Goal: Transaction & Acquisition: Purchase product/service

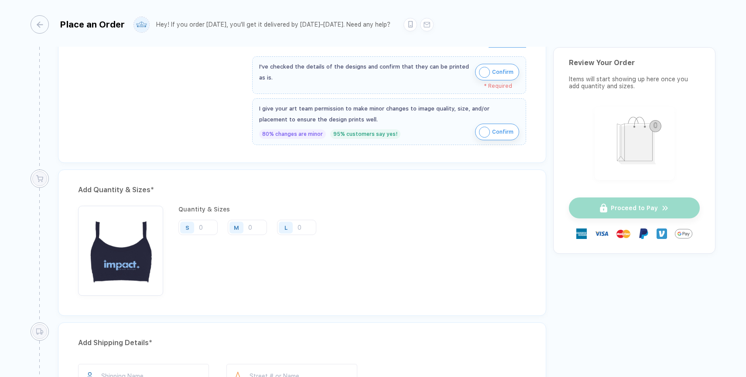
scroll to position [432, 0]
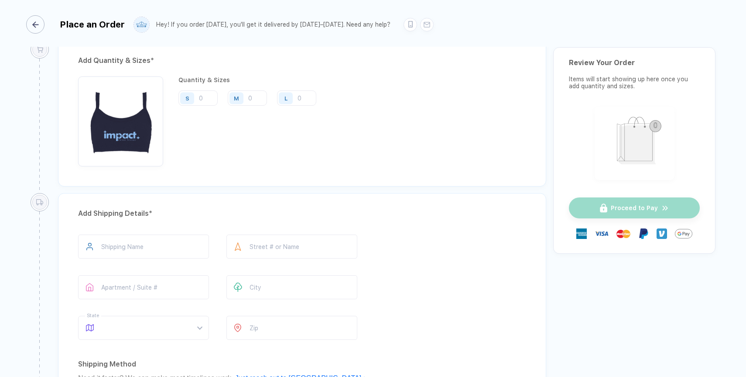
click at [41, 25] on div "button" at bounding box center [35, 24] width 18 height 18
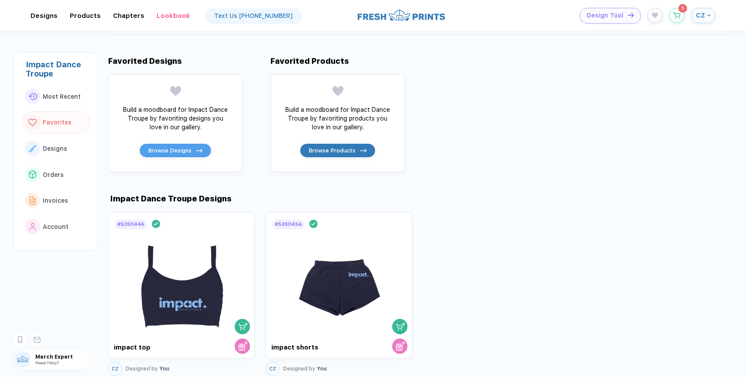
scroll to position [278, 0]
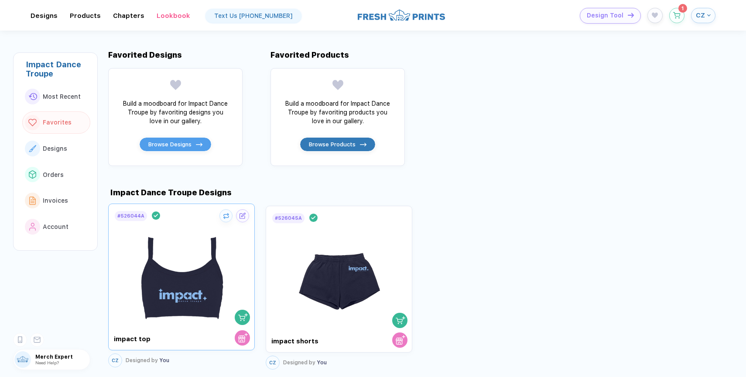
click at [244, 318] on img "button" at bounding box center [243, 317] width 10 height 10
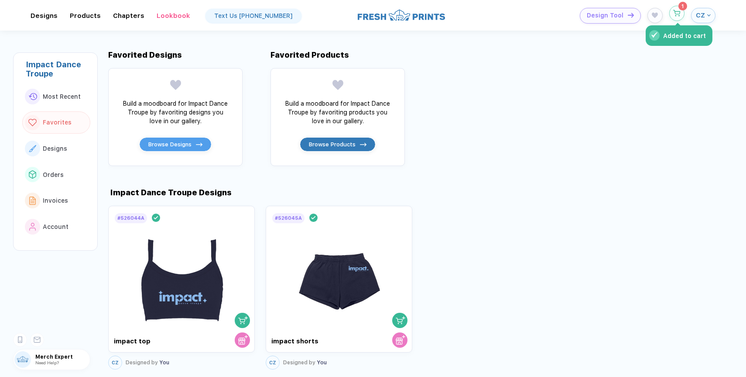
click at [673, 17] on button "Added to cart" at bounding box center [677, 13] width 15 height 15
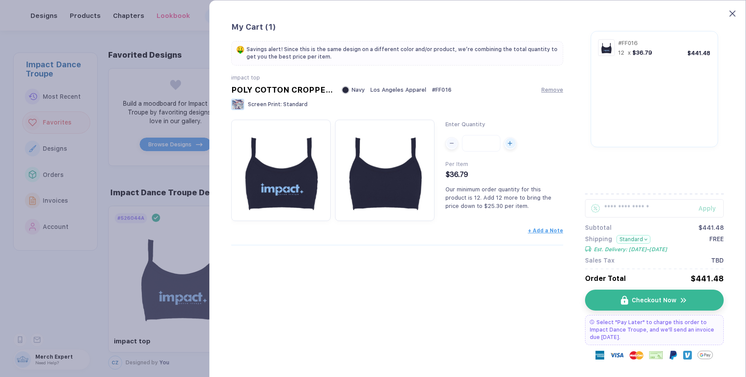
click at [735, 11] on icon at bounding box center [733, 13] width 6 height 6
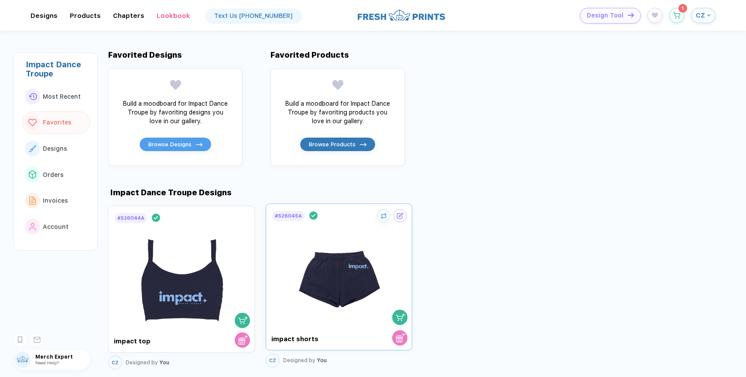
click at [399, 315] on img "button" at bounding box center [401, 317] width 10 height 10
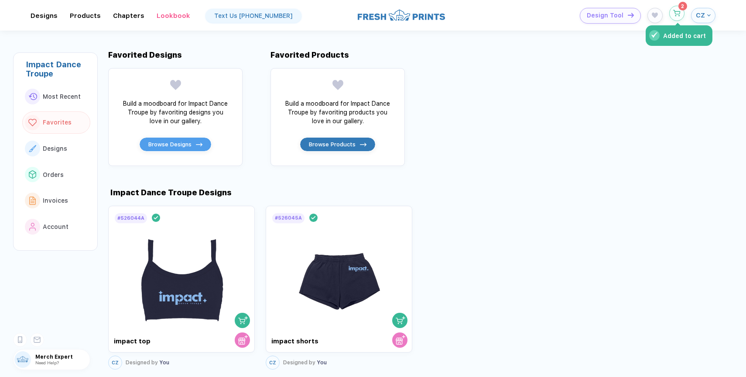
click at [680, 14] on icon "button" at bounding box center [676, 13] width 7 height 7
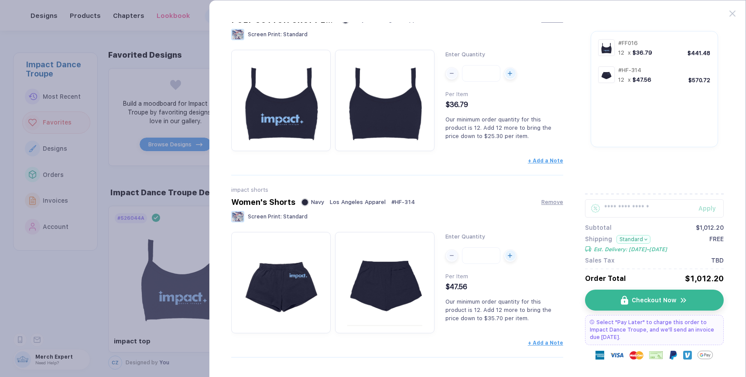
scroll to position [69, 0]
click at [617, 300] on button "Checkout Now" at bounding box center [658, 299] width 139 height 21
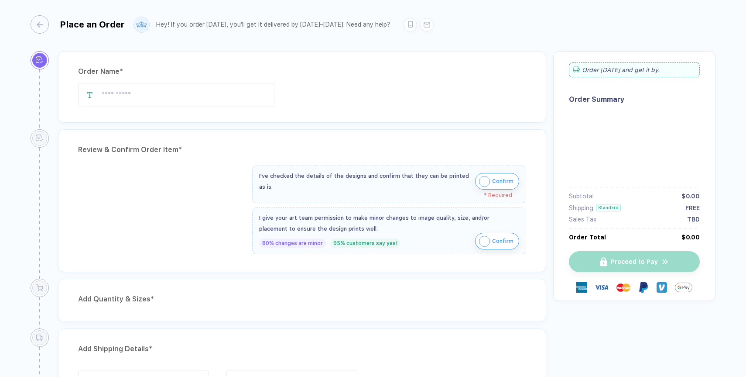
type input "**********"
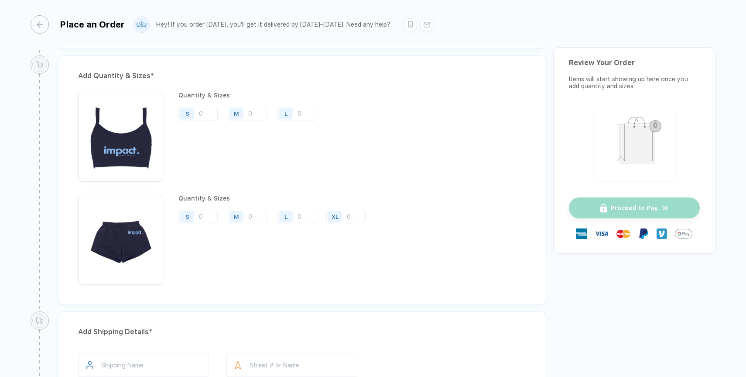
scroll to position [621, 0]
click at [123, 122] on img "button" at bounding box center [120, 135] width 76 height 76
click at [121, 149] on img "button" at bounding box center [120, 135] width 76 height 76
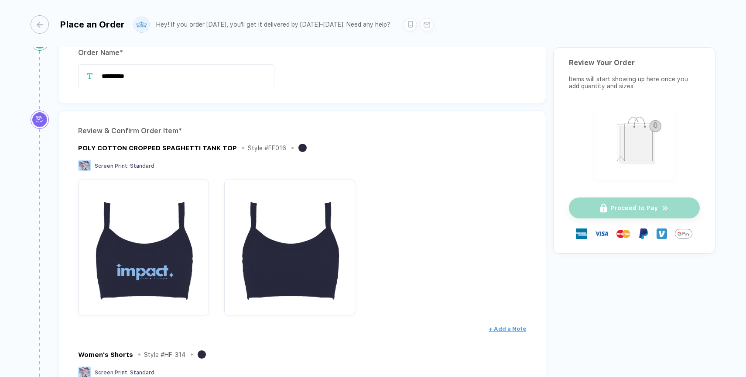
scroll to position [0, 0]
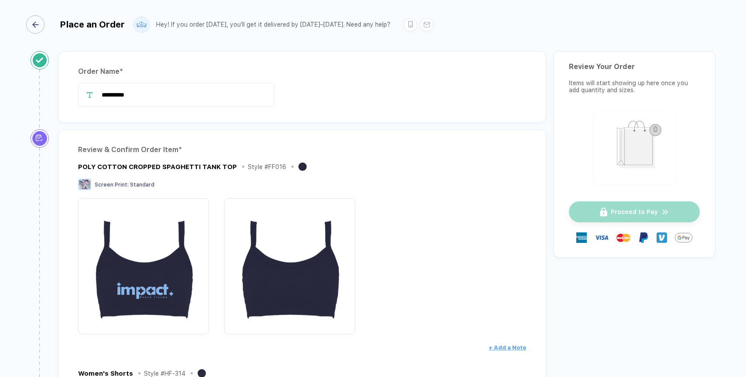
click at [42, 30] on div "button" at bounding box center [35, 24] width 18 height 18
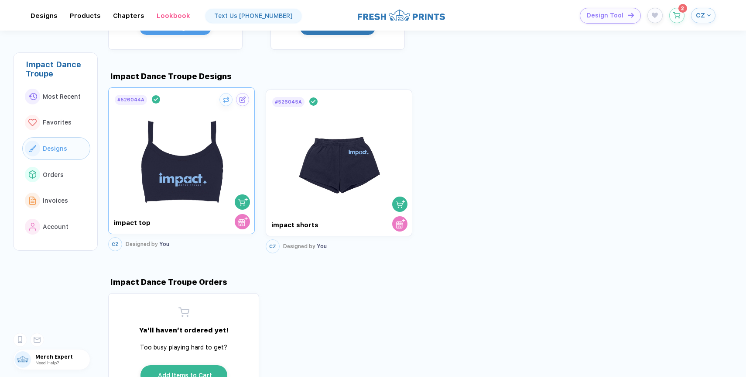
scroll to position [508, 0]
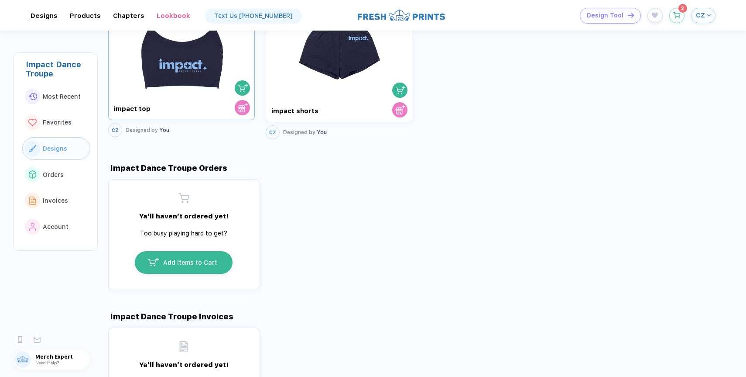
click at [208, 102] on div "# 526044A Design Done impact top" at bounding box center [181, 46] width 147 height 147
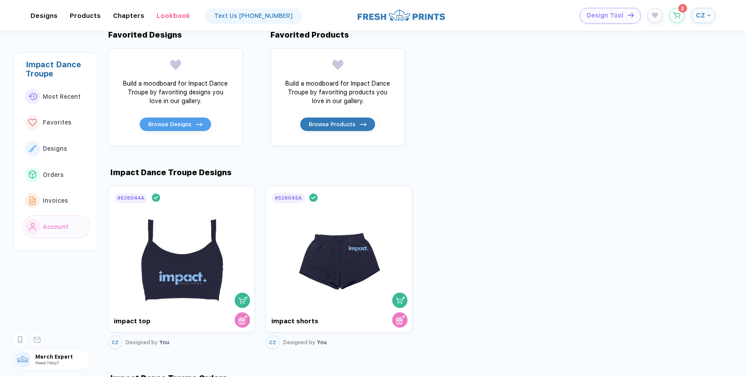
scroll to position [332, 0]
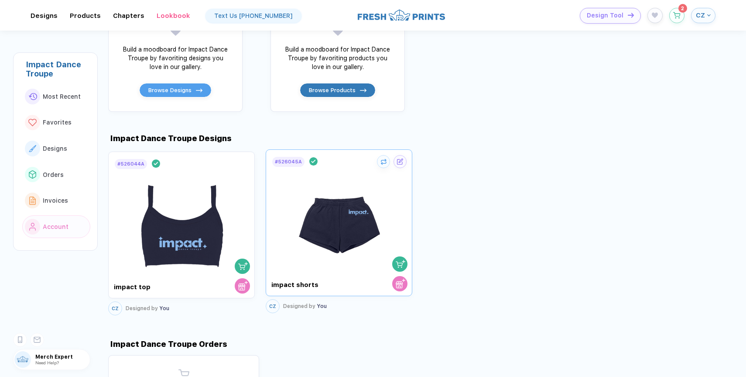
click at [314, 197] on img at bounding box center [339, 219] width 98 height 103
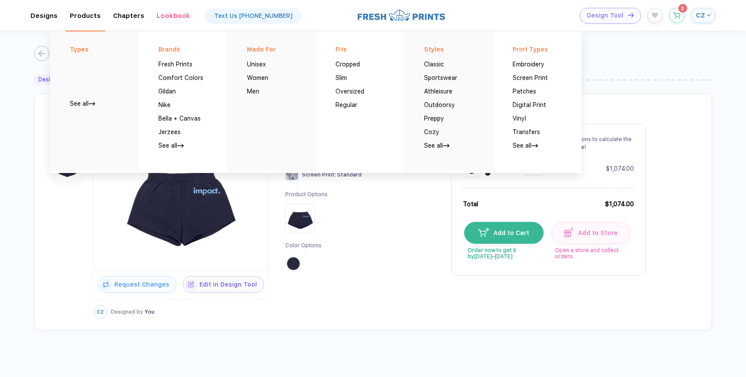
click at [91, 20] on div "Products Types See all Brands Fresh Prints Comfort Colors Gildan Nike Bella + C…" at bounding box center [85, 16] width 31 height 8
